Goal: Task Accomplishment & Management: Use online tool/utility

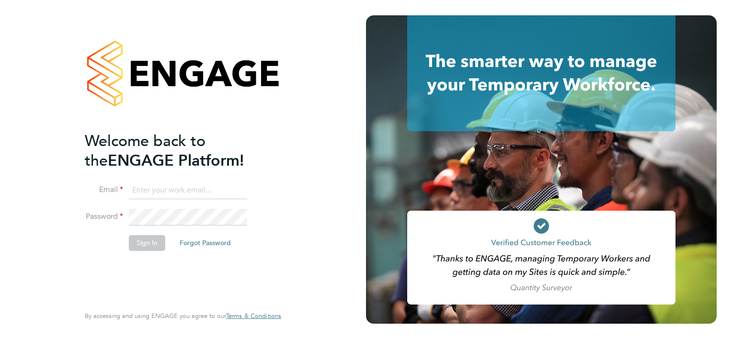
type input "jason.kite@vistry.co.uk"
click at [141, 240] on button "Sign In" at bounding box center [147, 242] width 36 height 15
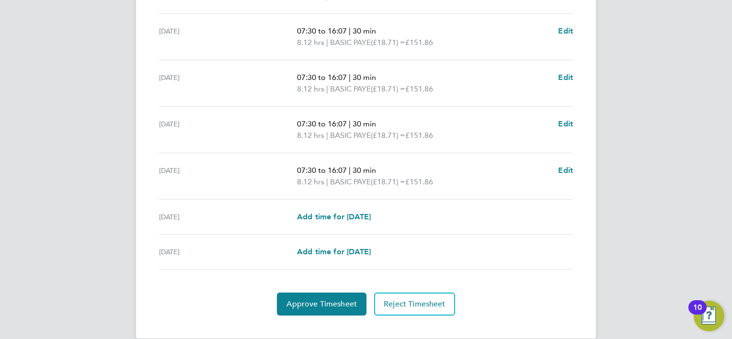
scroll to position [359, 0]
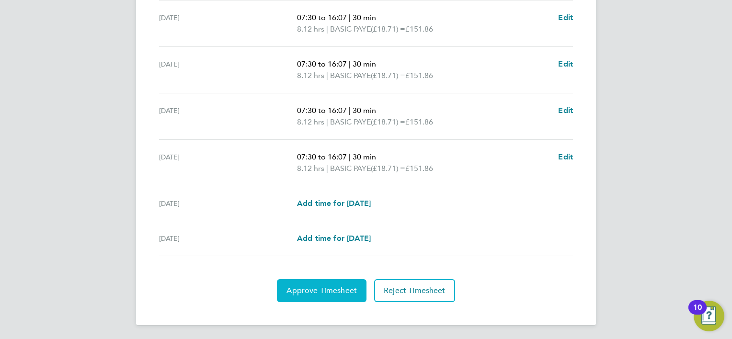
click at [306, 289] on span "Approve Timesheet" at bounding box center [322, 291] width 70 height 10
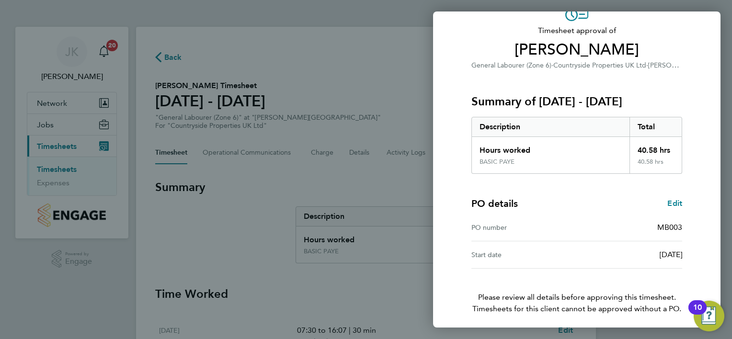
scroll to position [92, 0]
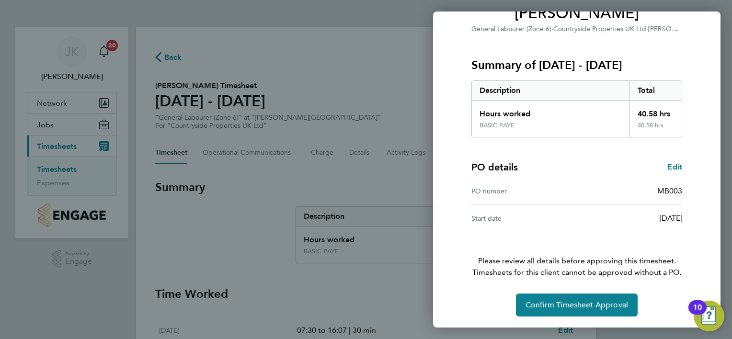
click at [161, 61] on div "Back Timesheet approval of [PERSON_NAME] General Labourer (Zone 6) · Countrysid…" at bounding box center [366, 169] width 732 height 339
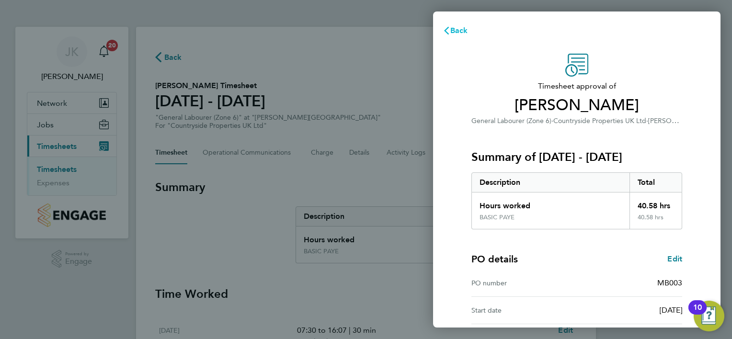
click at [458, 31] on span "Back" at bounding box center [460, 30] width 18 height 9
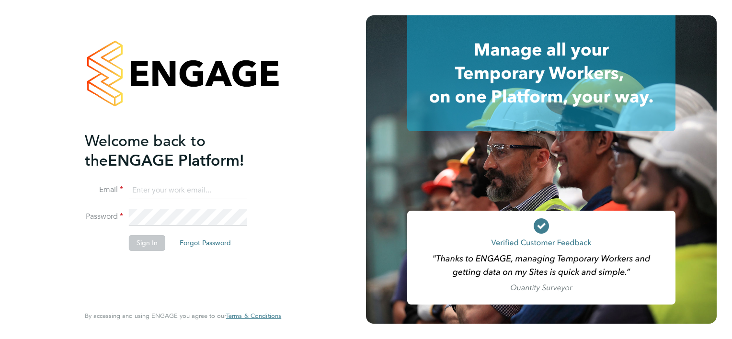
type input "jason.kite@vistry.co.uk"
click at [142, 244] on button "Sign In" at bounding box center [147, 242] width 36 height 15
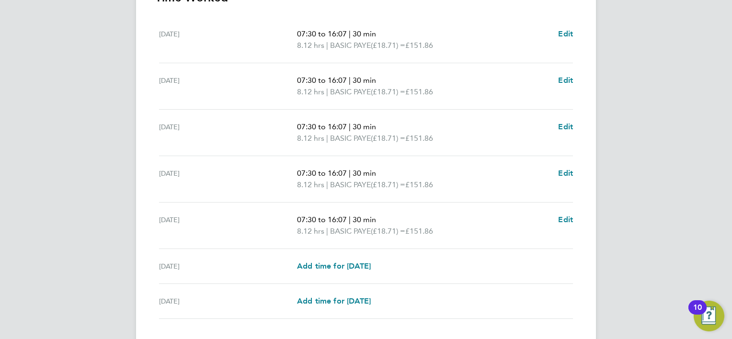
scroll to position [302, 0]
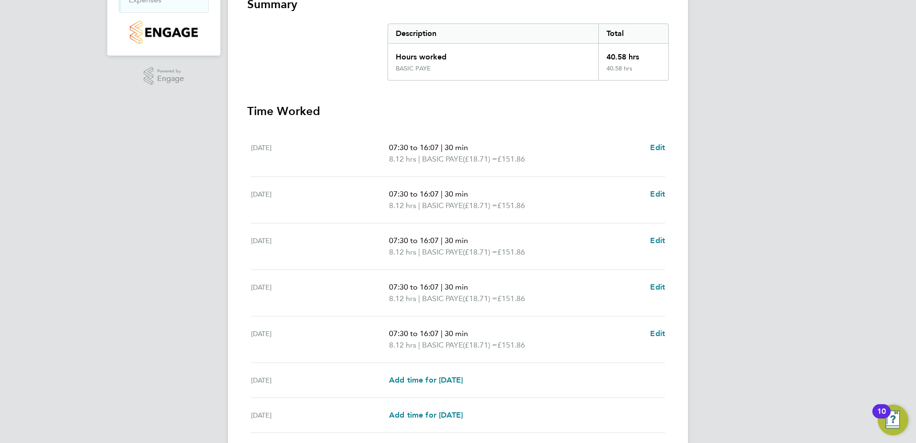
scroll to position [257, 0]
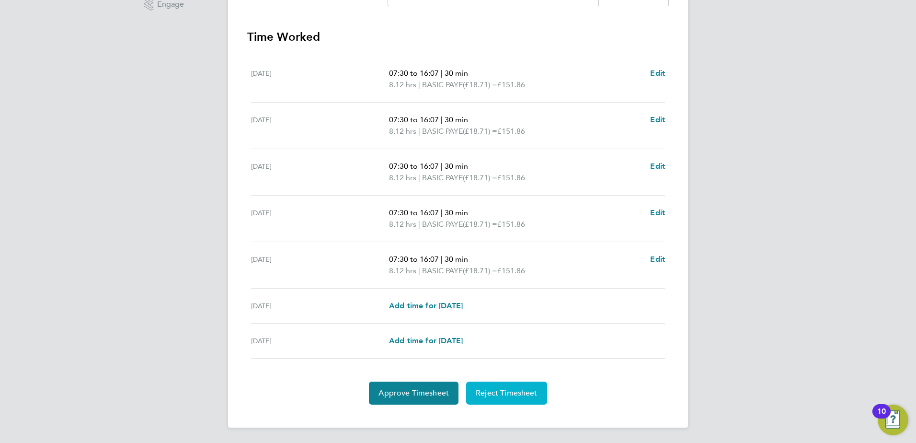
click at [504, 393] on span "Reject Timesheet" at bounding box center [507, 393] width 62 height 10
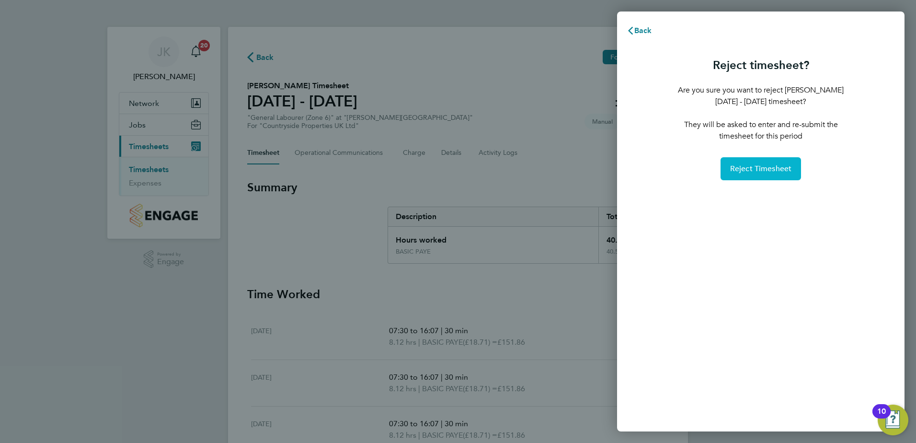
click at [776, 166] on span "Reject Timesheet" at bounding box center [761, 169] width 62 height 10
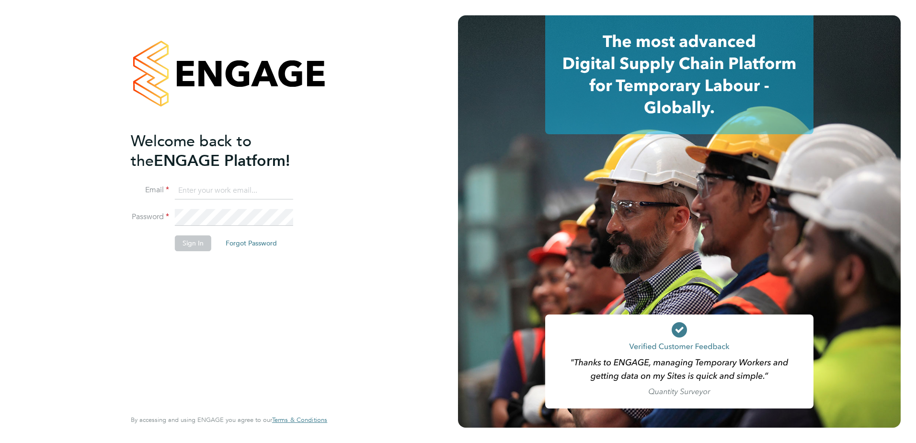
type input "[PERSON_NAME][EMAIL_ADDRESS][DOMAIN_NAME]"
click at [191, 243] on button "Sign In" at bounding box center [193, 242] width 36 height 15
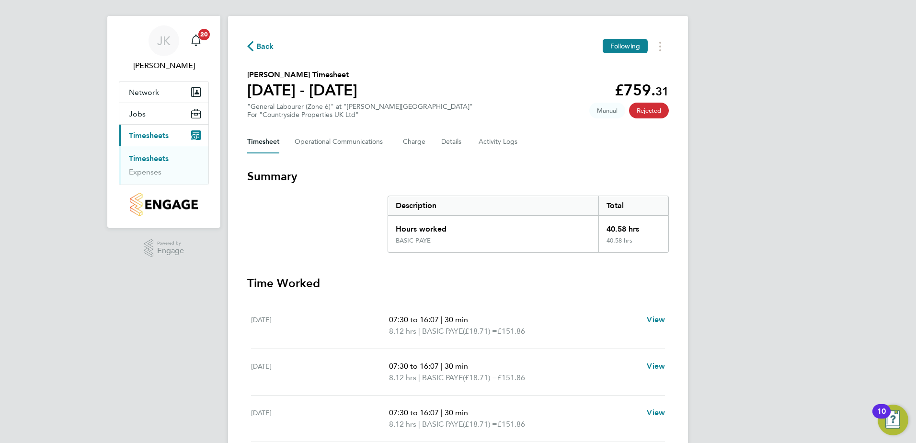
scroll to position [11, 0]
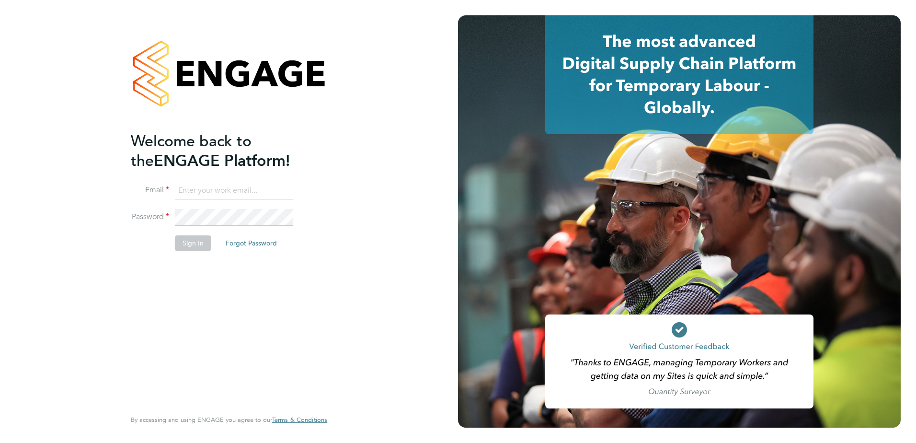
type input "[PERSON_NAME][EMAIL_ADDRESS][DOMAIN_NAME]"
click at [194, 243] on button "Sign In" at bounding box center [193, 242] width 36 height 15
